Goal: Information Seeking & Learning: Find specific fact

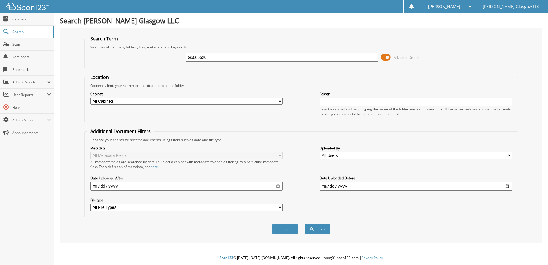
type input "G5005520"
click at [305, 224] on button "Search" at bounding box center [318, 229] width 26 height 11
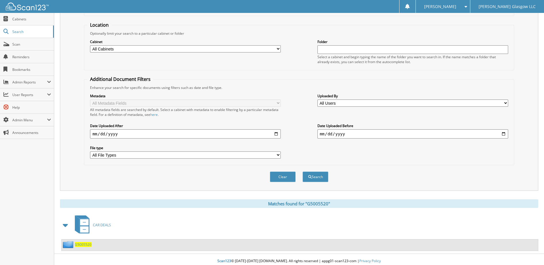
scroll to position [56, 0]
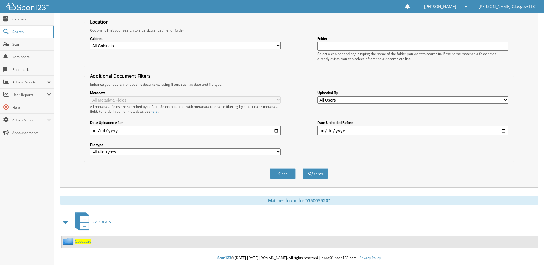
click at [80, 241] on span "G5005520" at bounding box center [83, 241] width 17 height 5
